Goal: Navigation & Orientation: Find specific page/section

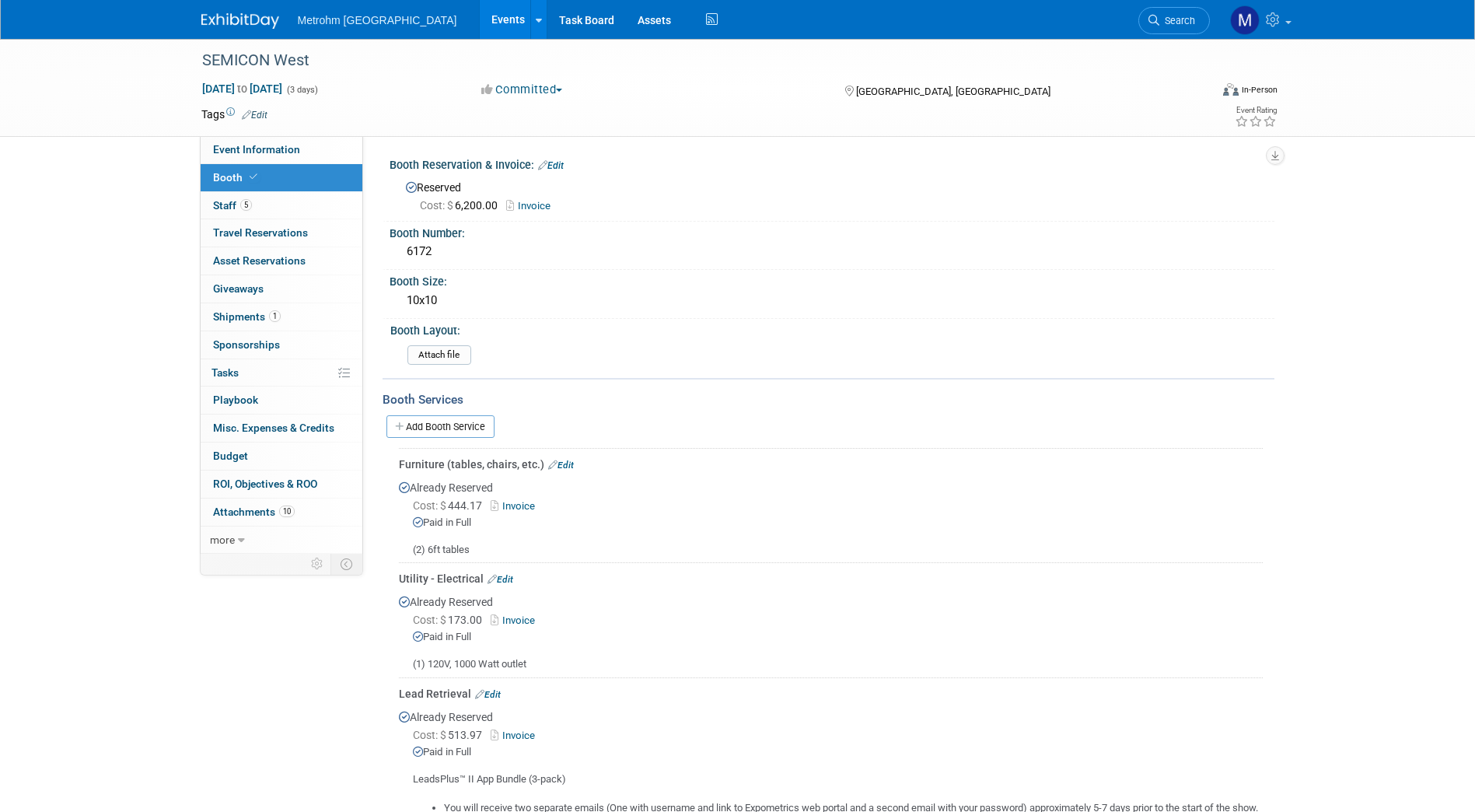
click at [217, 15] on img at bounding box center [240, 20] width 77 height 16
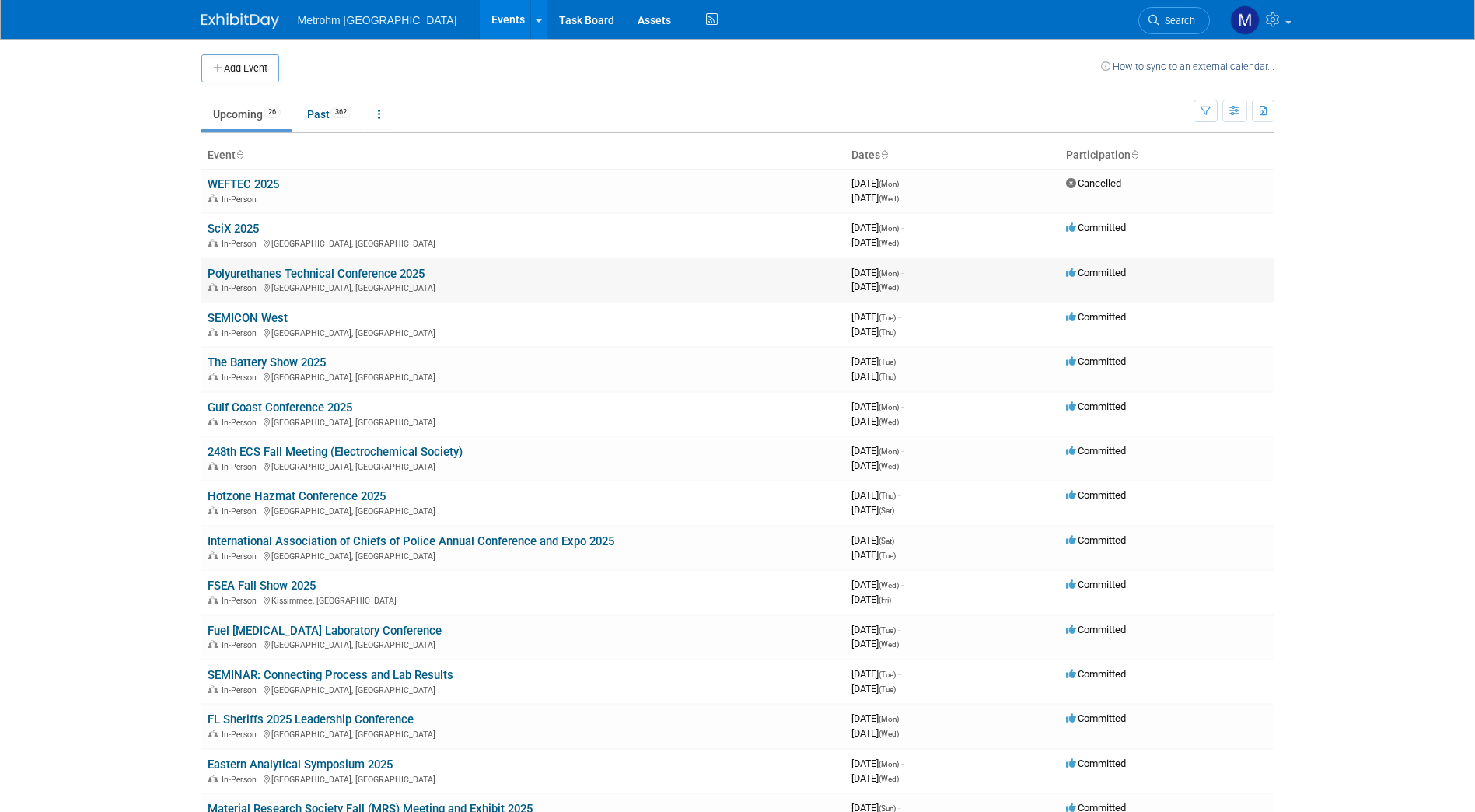
click at [265, 266] on link "Polyurethanes Technical Conference 2025" at bounding box center [315, 273] width 217 height 14
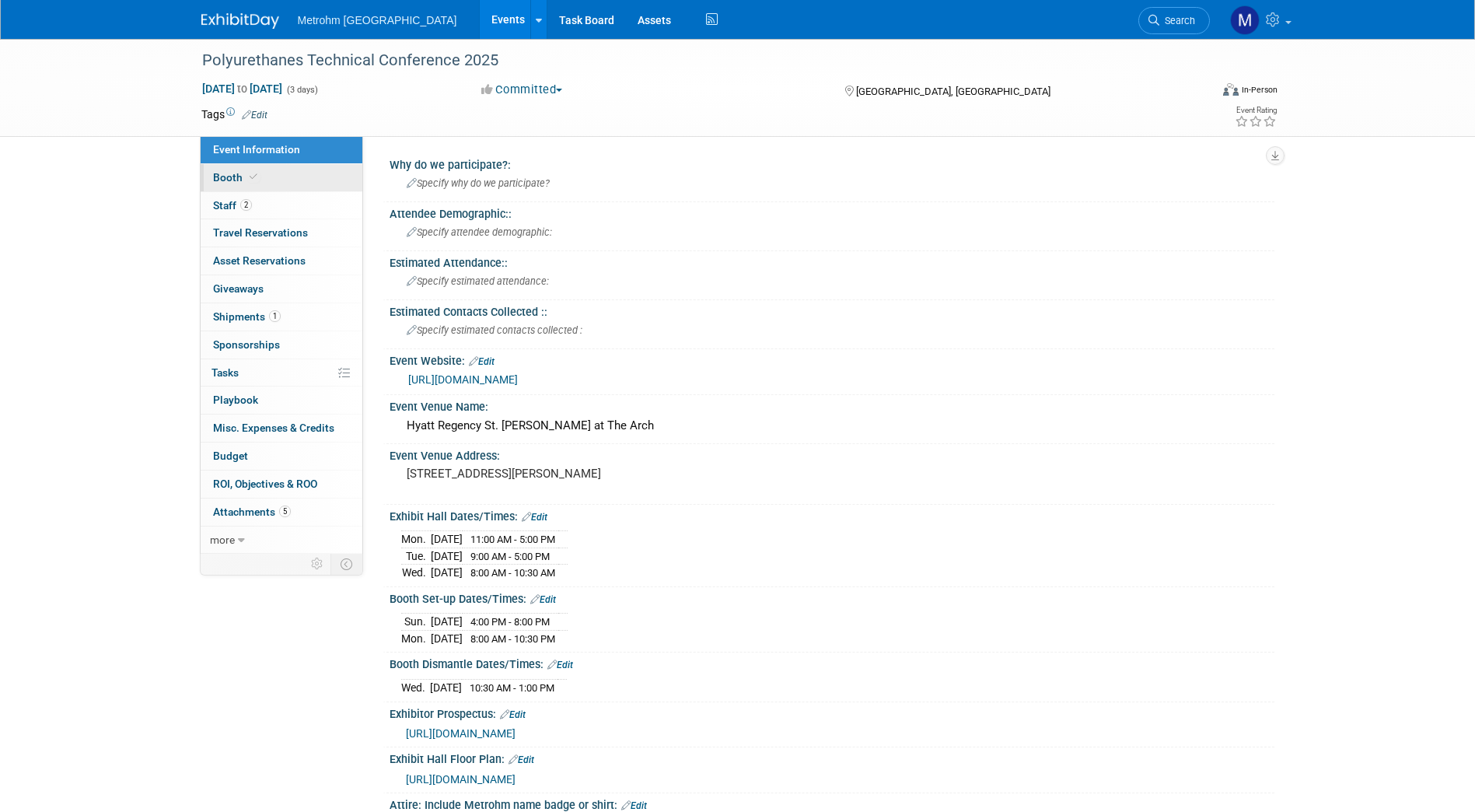
click at [303, 169] on link "Booth" at bounding box center [281, 178] width 161 height 28
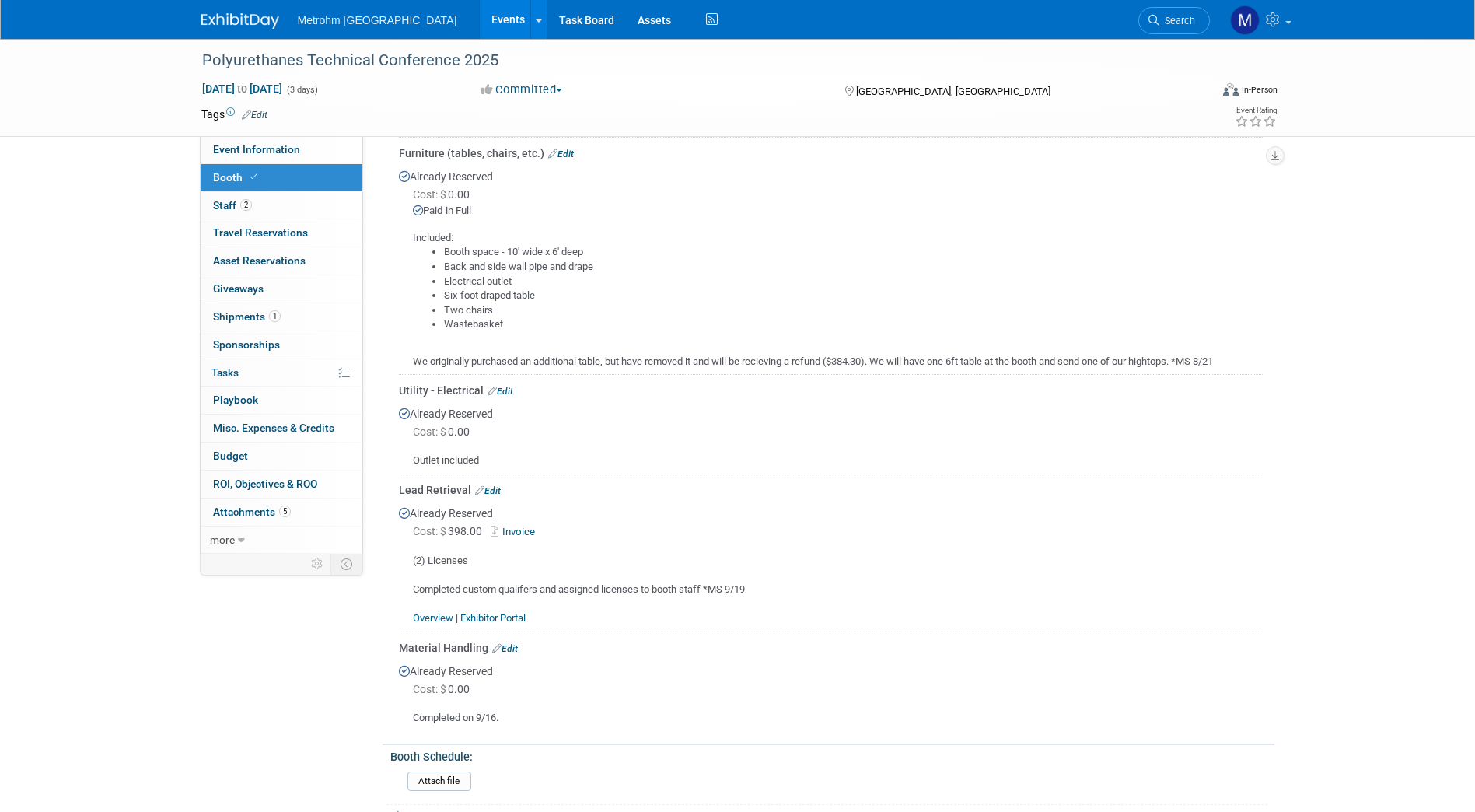
scroll to position [311, 0]
click at [250, 17] on img at bounding box center [240, 20] width 77 height 16
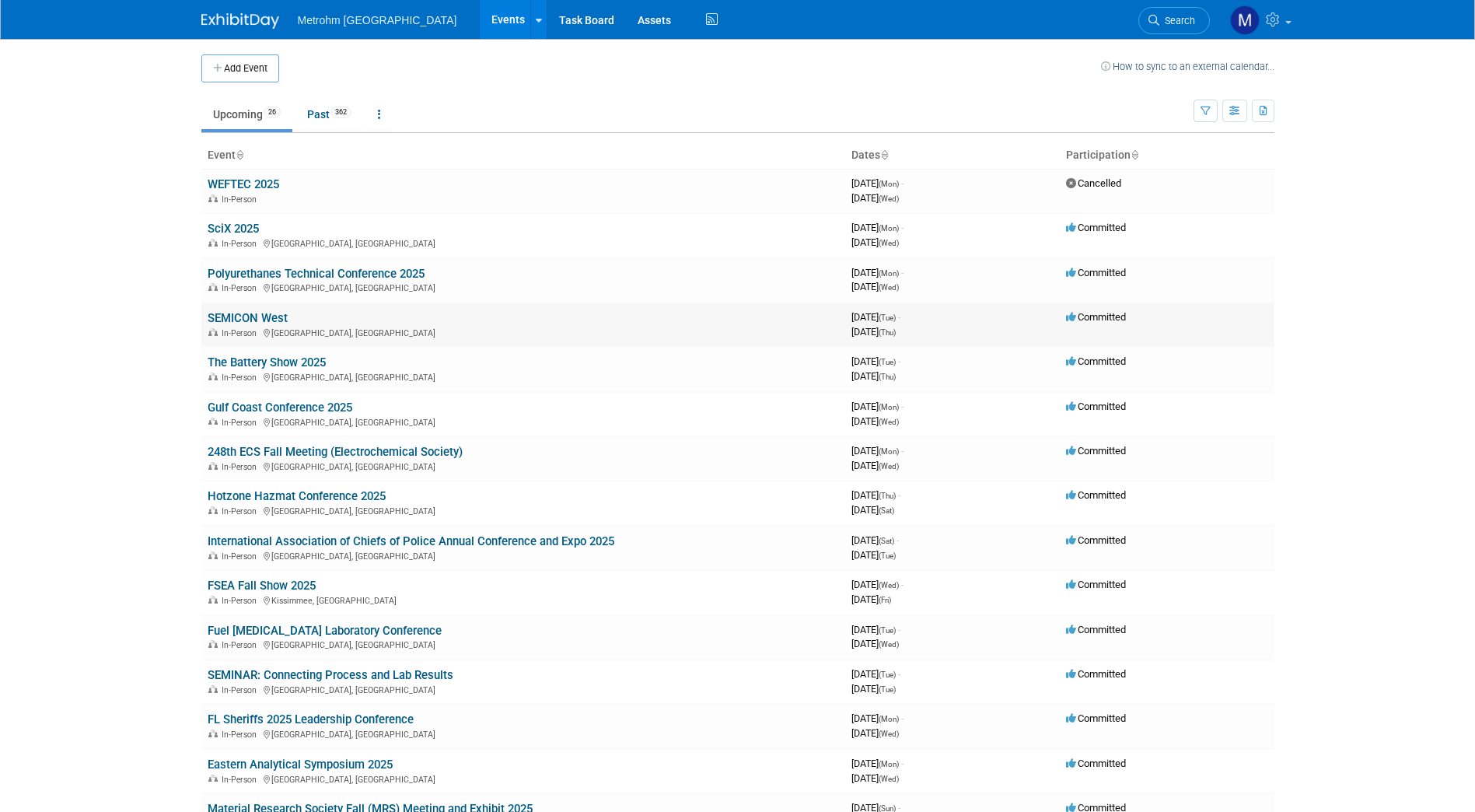
click at [281, 316] on link "SEMICON West" at bounding box center [247, 317] width 80 height 14
